Goal: Transaction & Acquisition: Download file/media

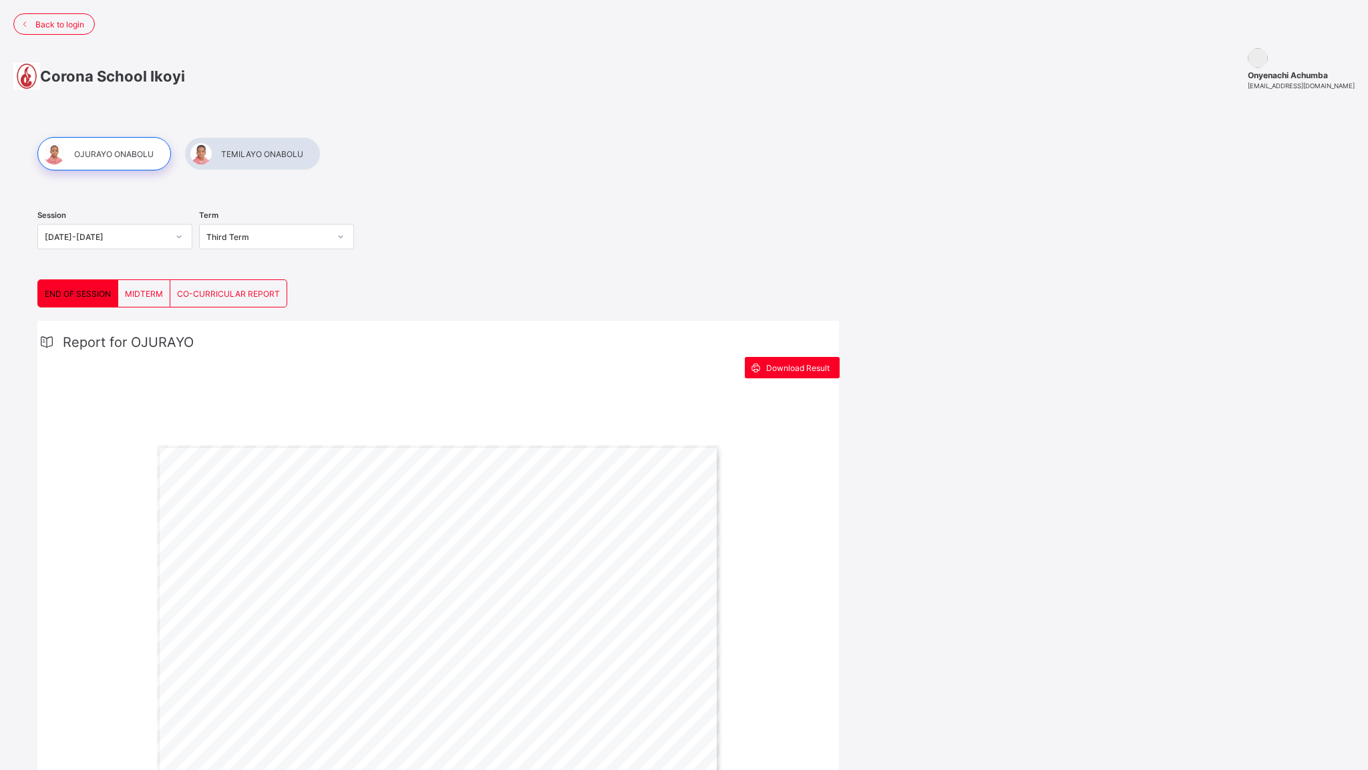
click at [1268, 58] on img at bounding box center [1258, 58] width 20 height 20
click at [1281, 76] on span "Onyenachi Achumba" at bounding box center [1301, 75] width 107 height 10
click at [1286, 90] on div "Onyenachi Achumba oachumba@gmail.com" at bounding box center [1301, 80] width 107 height 20
click at [79, 22] on span "Back to login" at bounding box center [59, 24] width 49 height 10
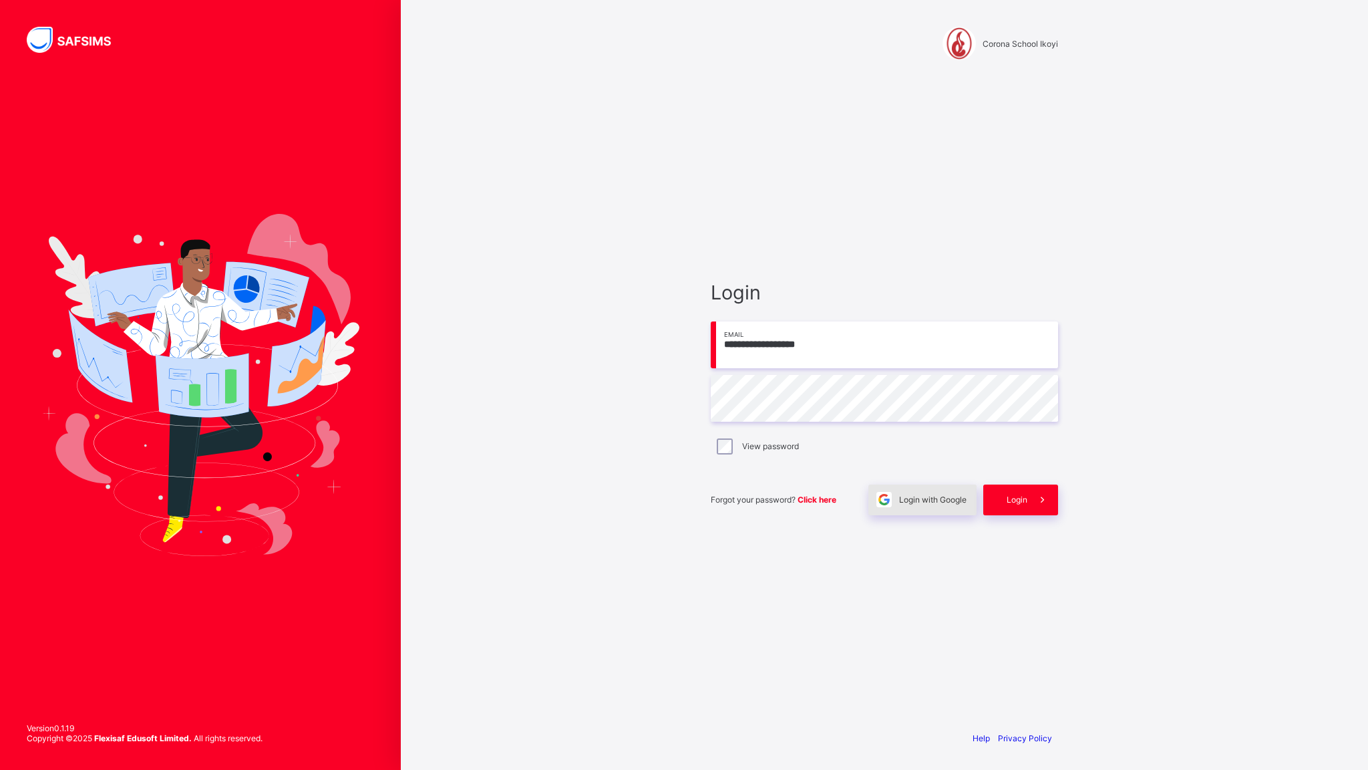
click at [921, 504] on span "Login with Google" at bounding box center [932, 499] width 67 height 10
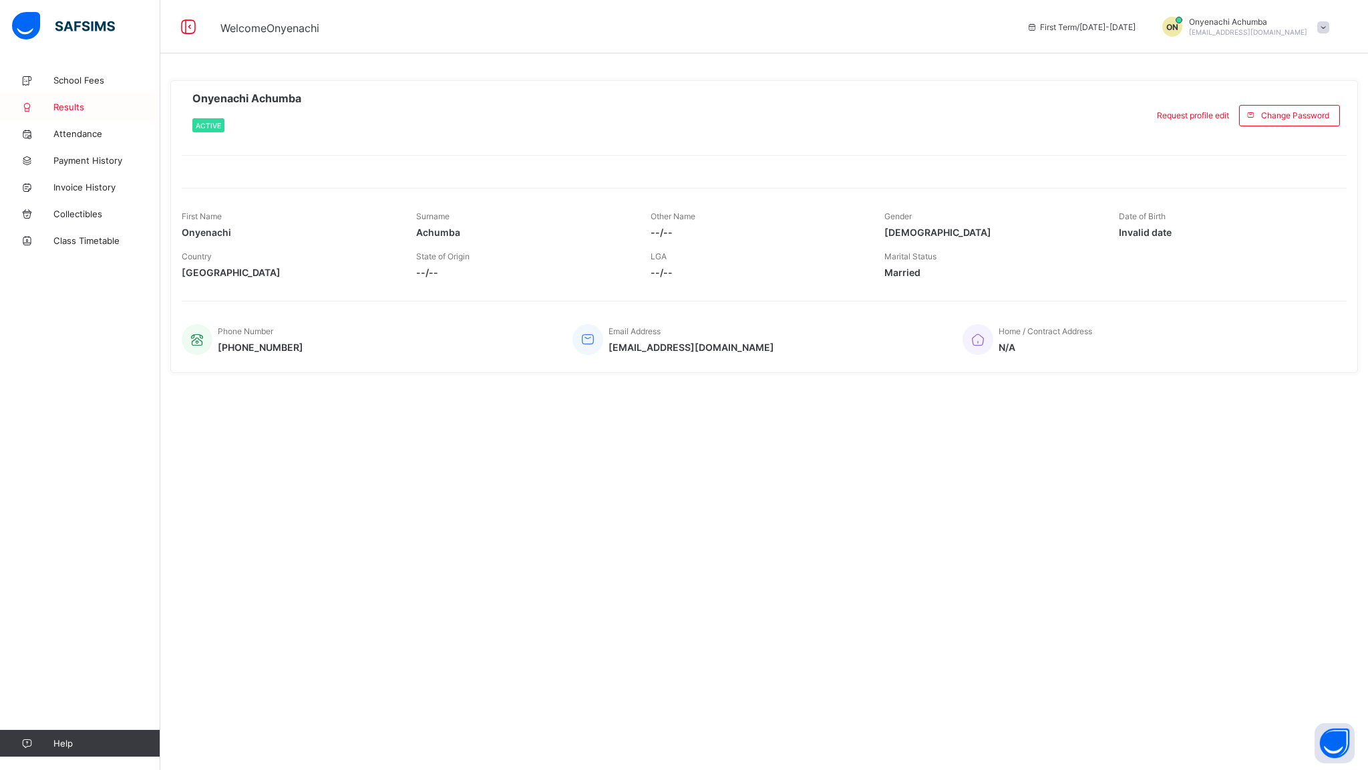
click at [56, 108] on span "Results" at bounding box center [106, 107] width 107 height 11
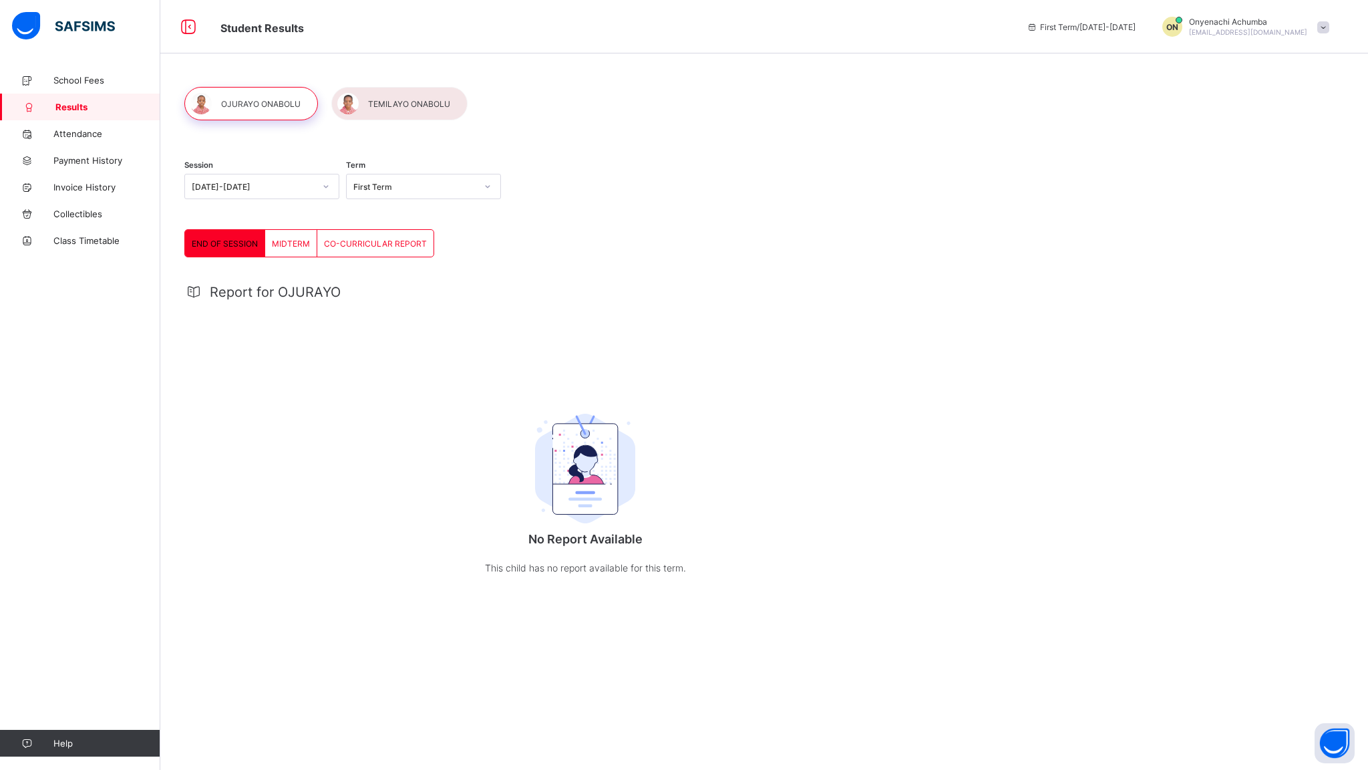
click at [1272, 30] on span "[EMAIL_ADDRESS][DOMAIN_NAME]" at bounding box center [1248, 32] width 118 height 8
click at [796, 259] on div "END OF SESSION MIDTERM CO-CURRICULAR REPORT END OF SESSION More Options Report …" at bounding box center [585, 419] width 802 height 380
click at [203, 242] on span "END OF SESSION" at bounding box center [225, 244] width 66 height 10
click at [324, 188] on icon at bounding box center [326, 186] width 8 height 13
click at [249, 230] on div "[DATE]-[DATE]" at bounding box center [262, 236] width 154 height 21
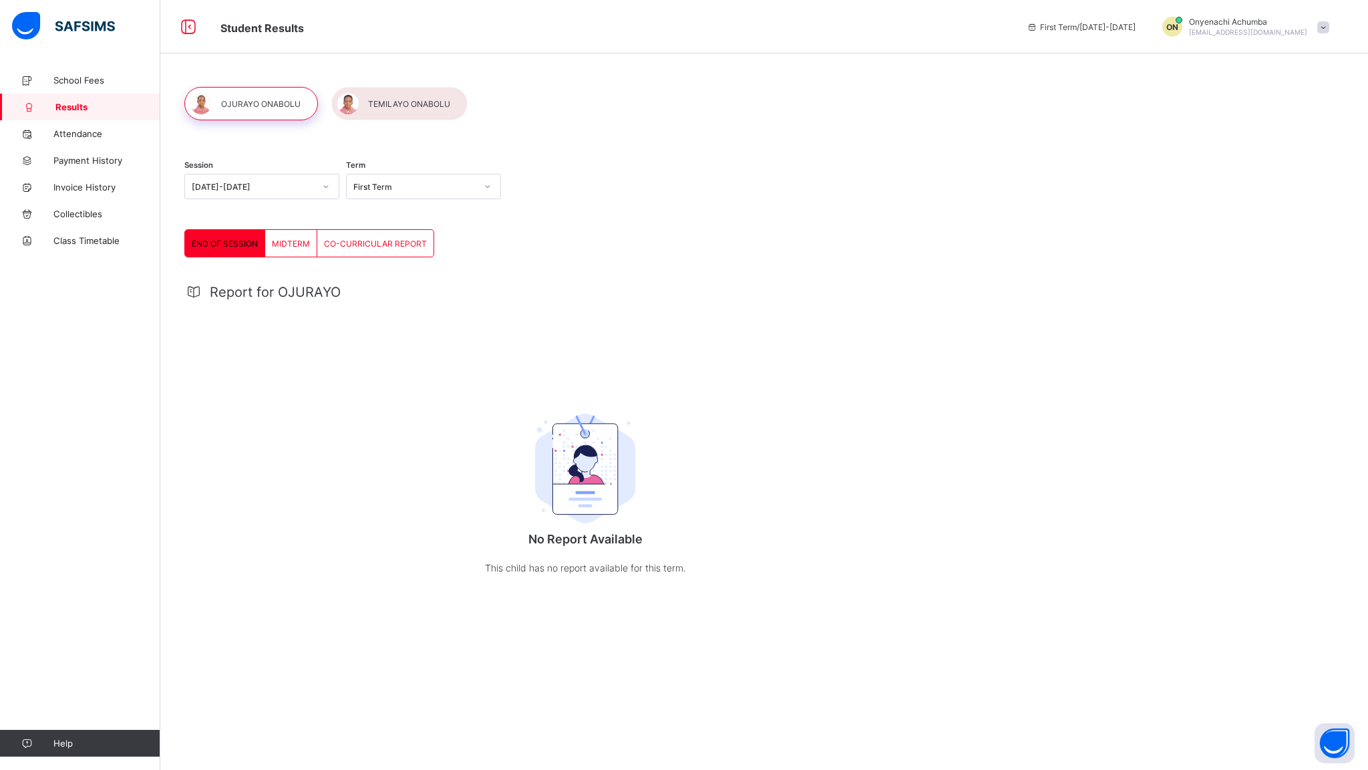
click at [210, 236] on div "END OF SESSION" at bounding box center [225, 243] width 80 height 27
click at [283, 239] on span "MIDTERM" at bounding box center [291, 244] width 38 height 10
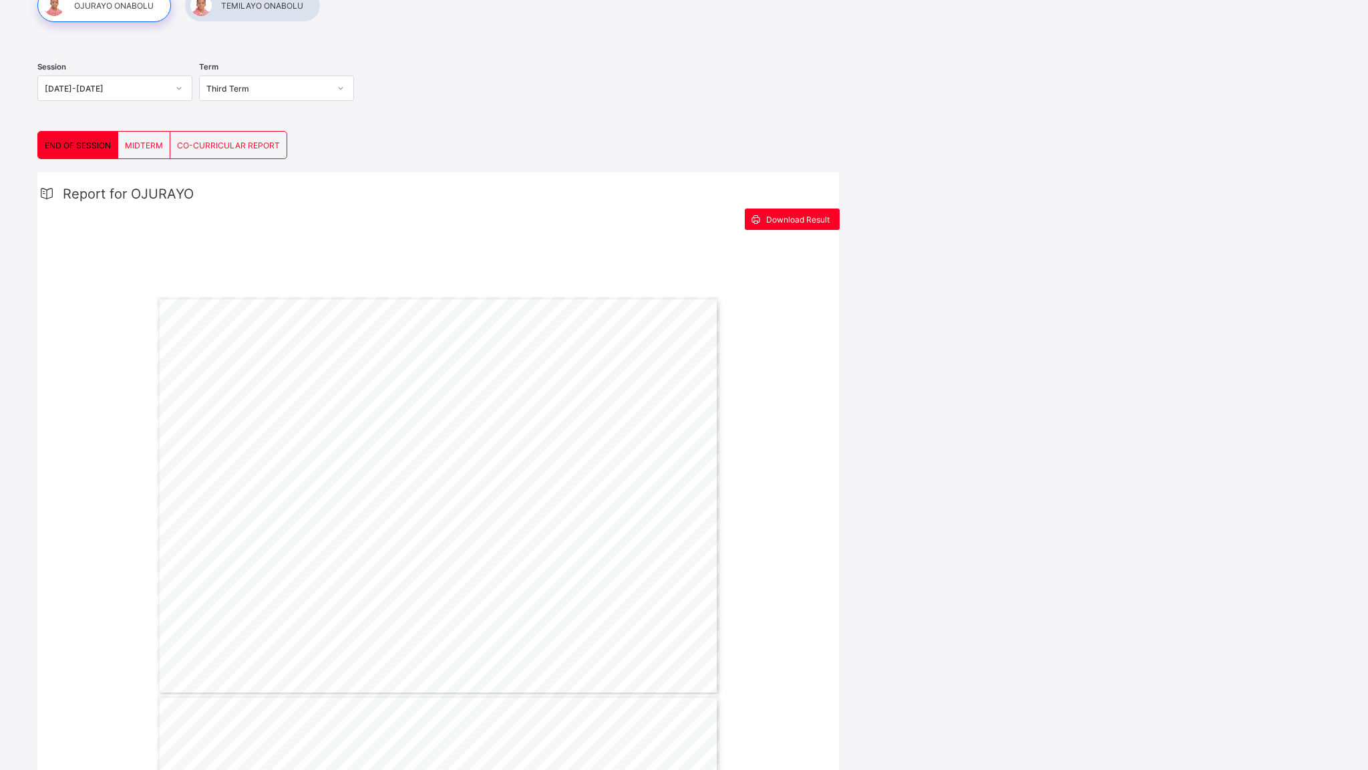
scroll to position [149, 0]
click at [813, 221] on span "Download Result" at bounding box center [797, 219] width 63 height 10
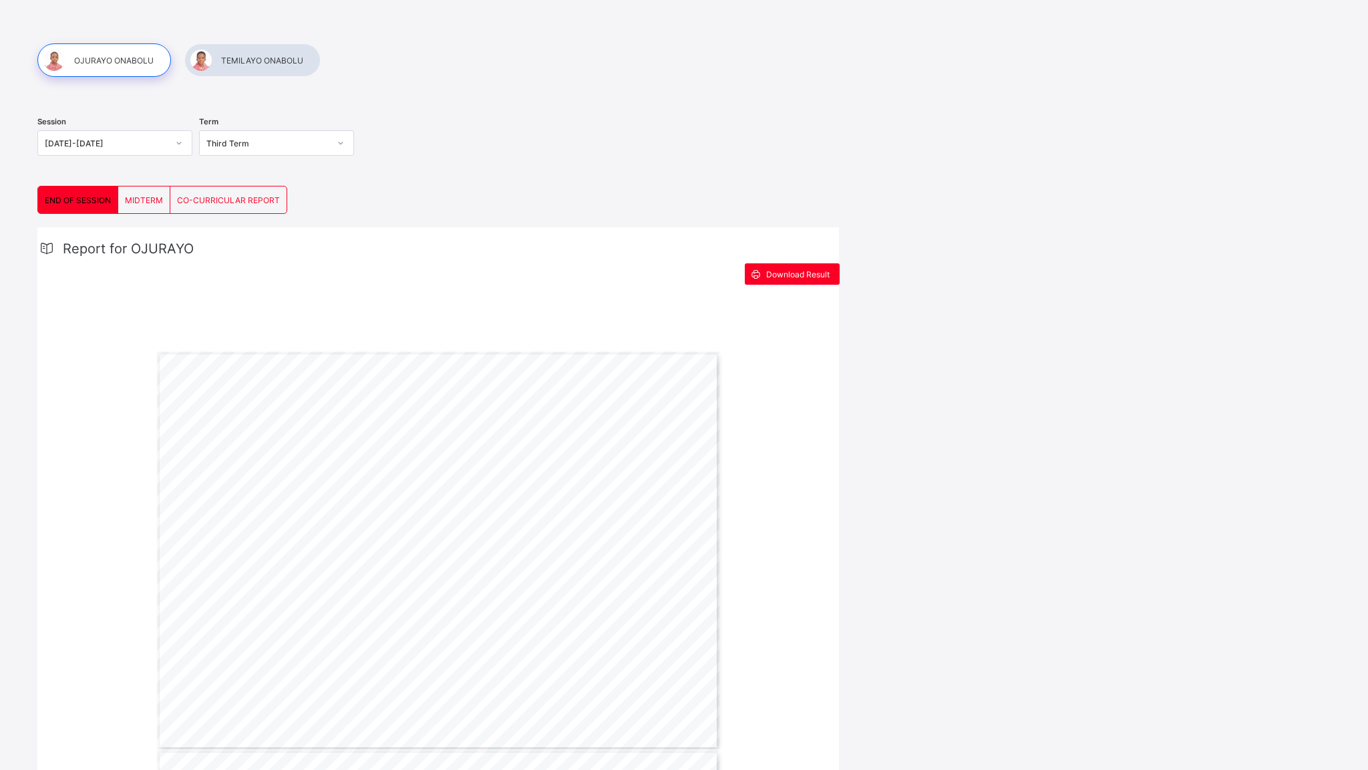
scroll to position [0, 0]
